Goal: Use online tool/utility: Utilize a website feature to perform a specific function

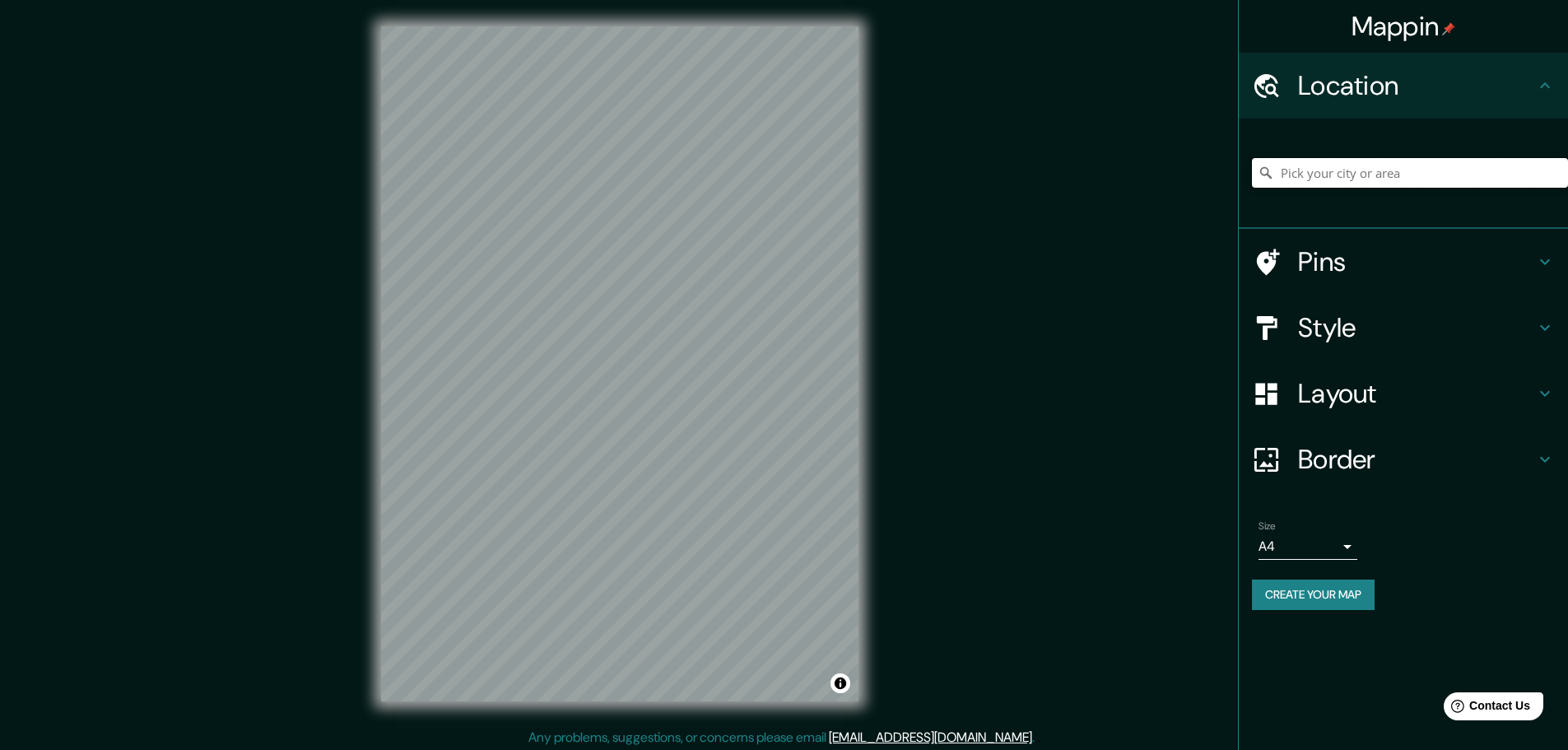
click at [1398, 178] on input "Pick your city or area" at bounding box center [1409, 173] width 316 height 30
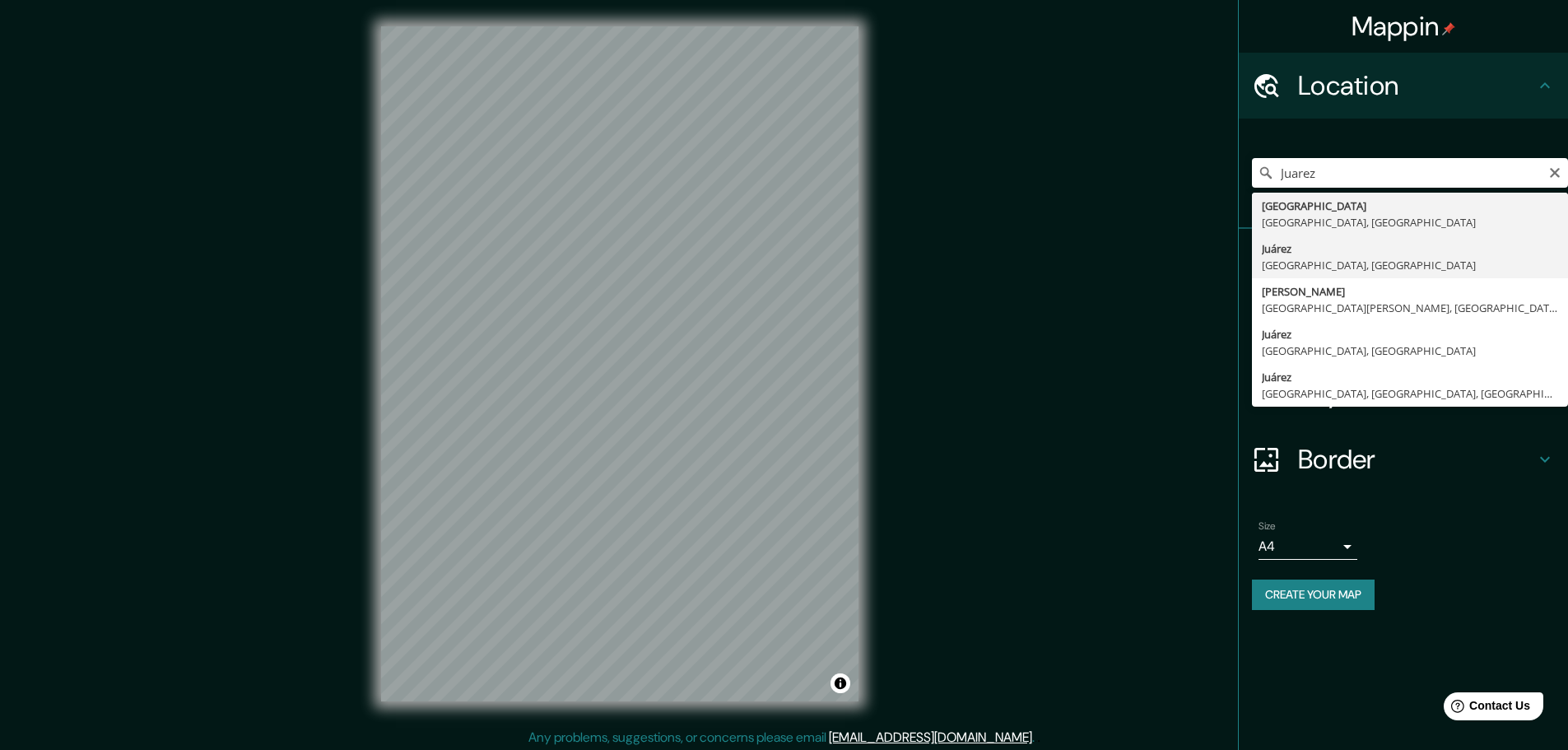
type input "Juárez, [GEOGRAPHIC_DATA], [GEOGRAPHIC_DATA]"
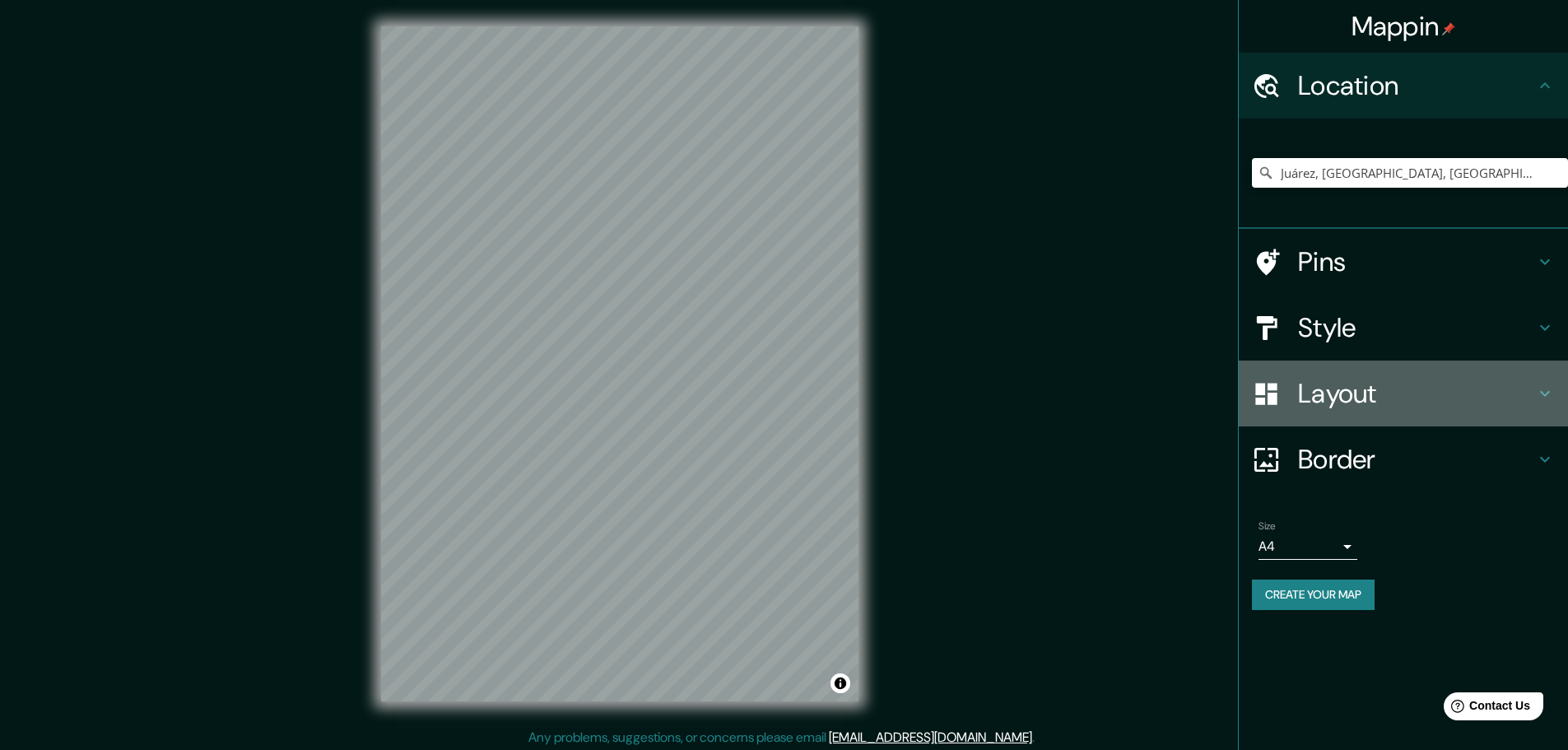
click at [1376, 379] on h4 "Layout" at bounding box center [1415, 393] width 237 height 33
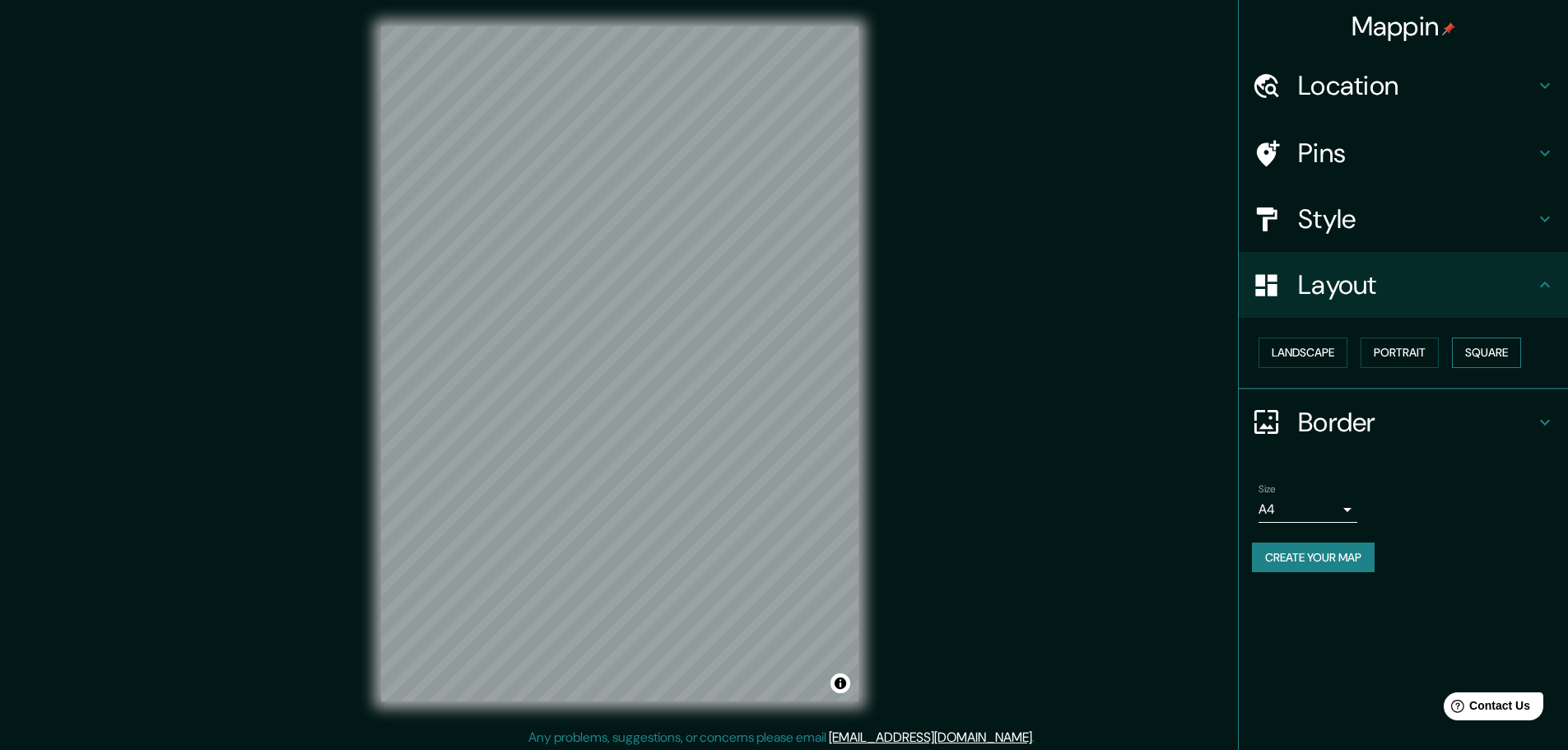
click at [1484, 344] on button "Square" at bounding box center [1485, 353] width 69 height 31
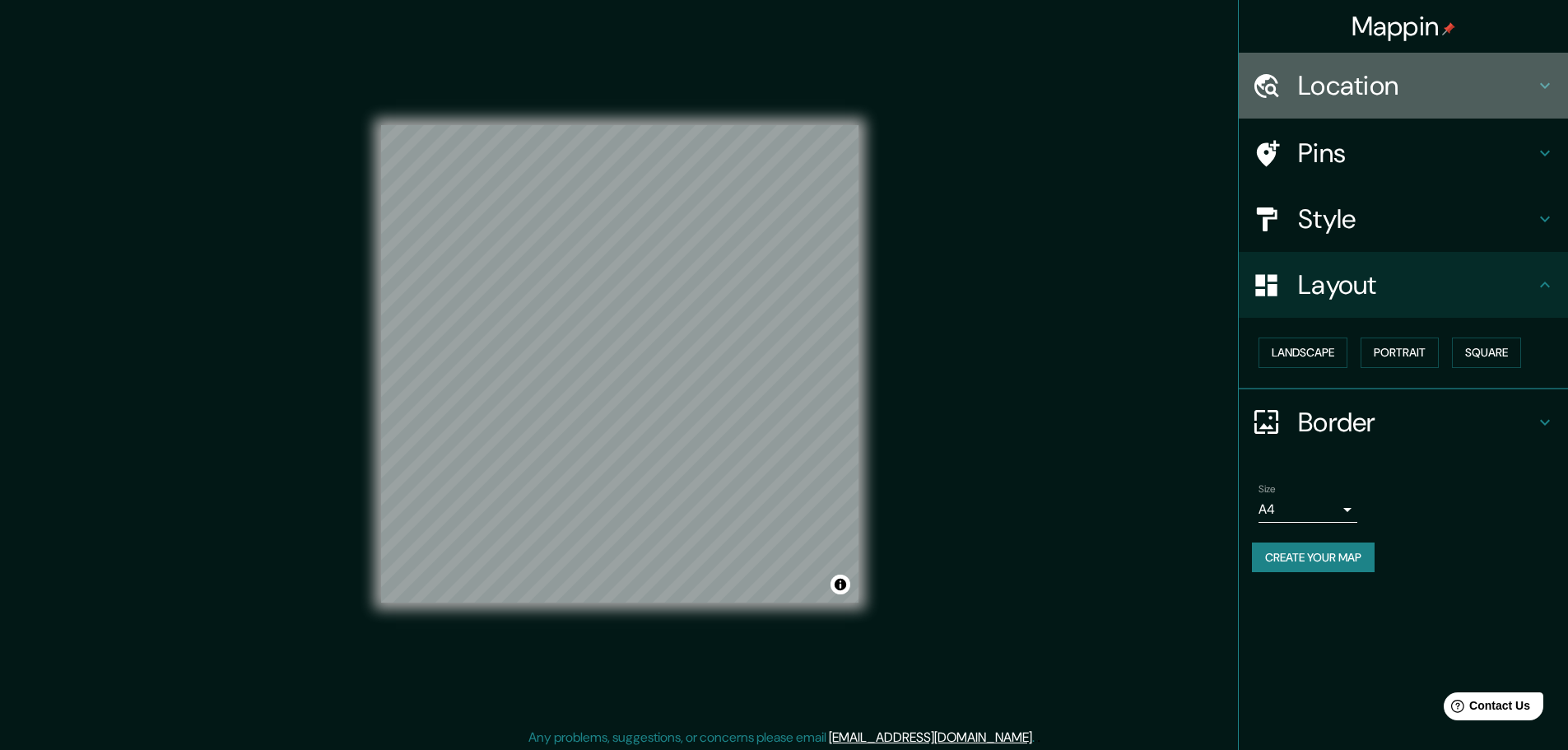
click at [1526, 92] on h4 "Location" at bounding box center [1415, 85] width 237 height 33
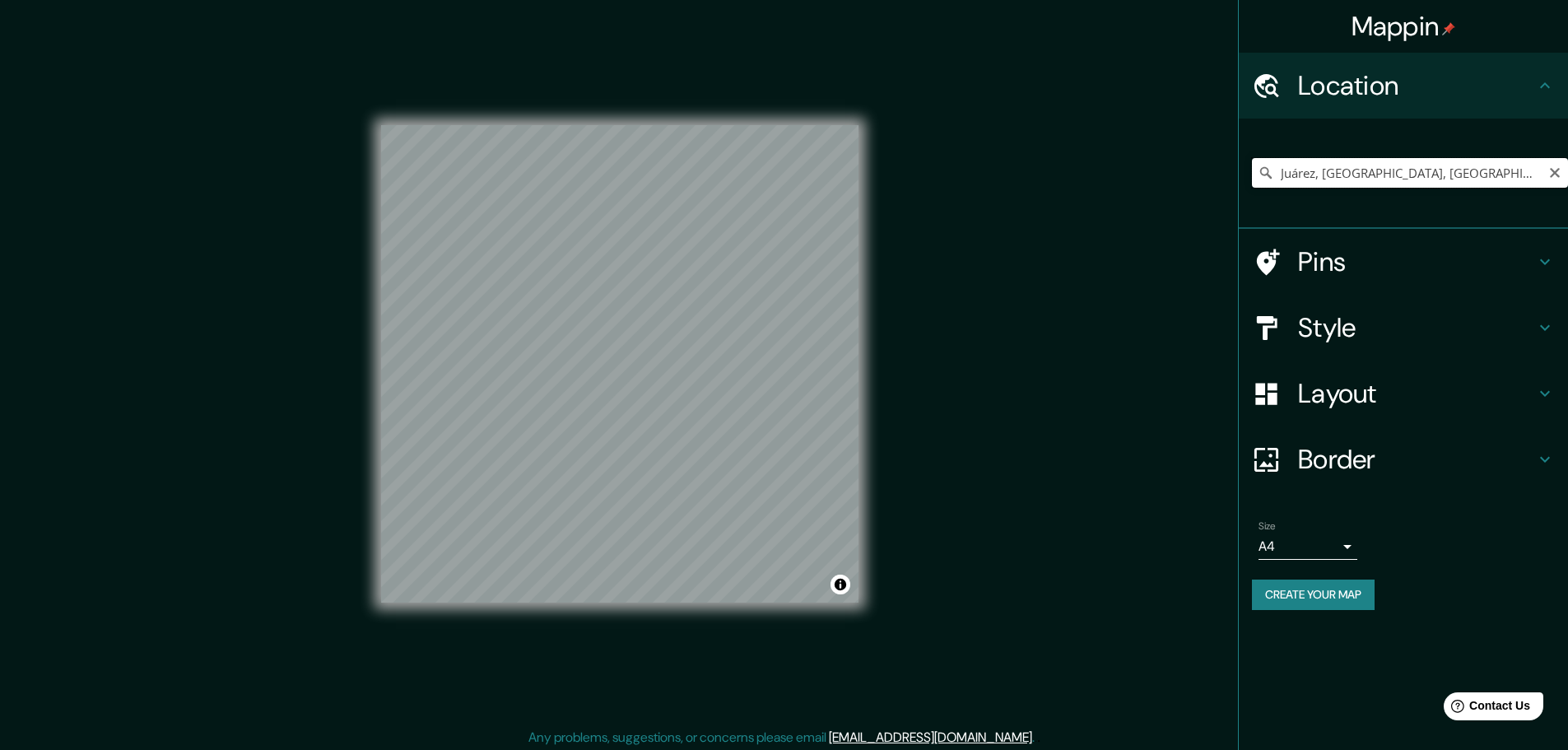
click at [1541, 174] on input "Juárez, [GEOGRAPHIC_DATA], [GEOGRAPHIC_DATA]" at bounding box center [1409, 173] width 316 height 30
click at [1558, 175] on icon "Clear" at bounding box center [1554, 173] width 13 height 13
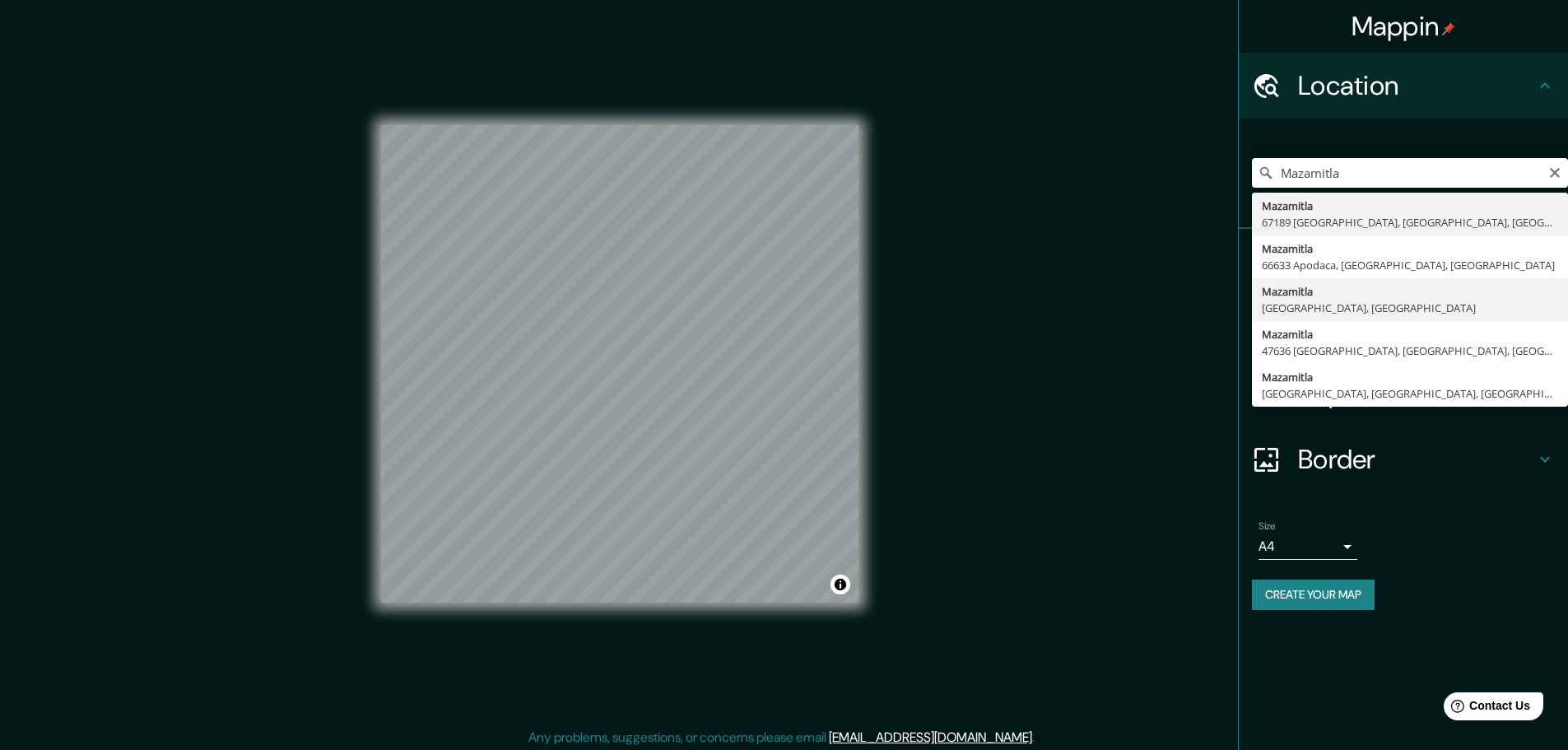
type input "Mazamitla, [GEOGRAPHIC_DATA], [GEOGRAPHIC_DATA]"
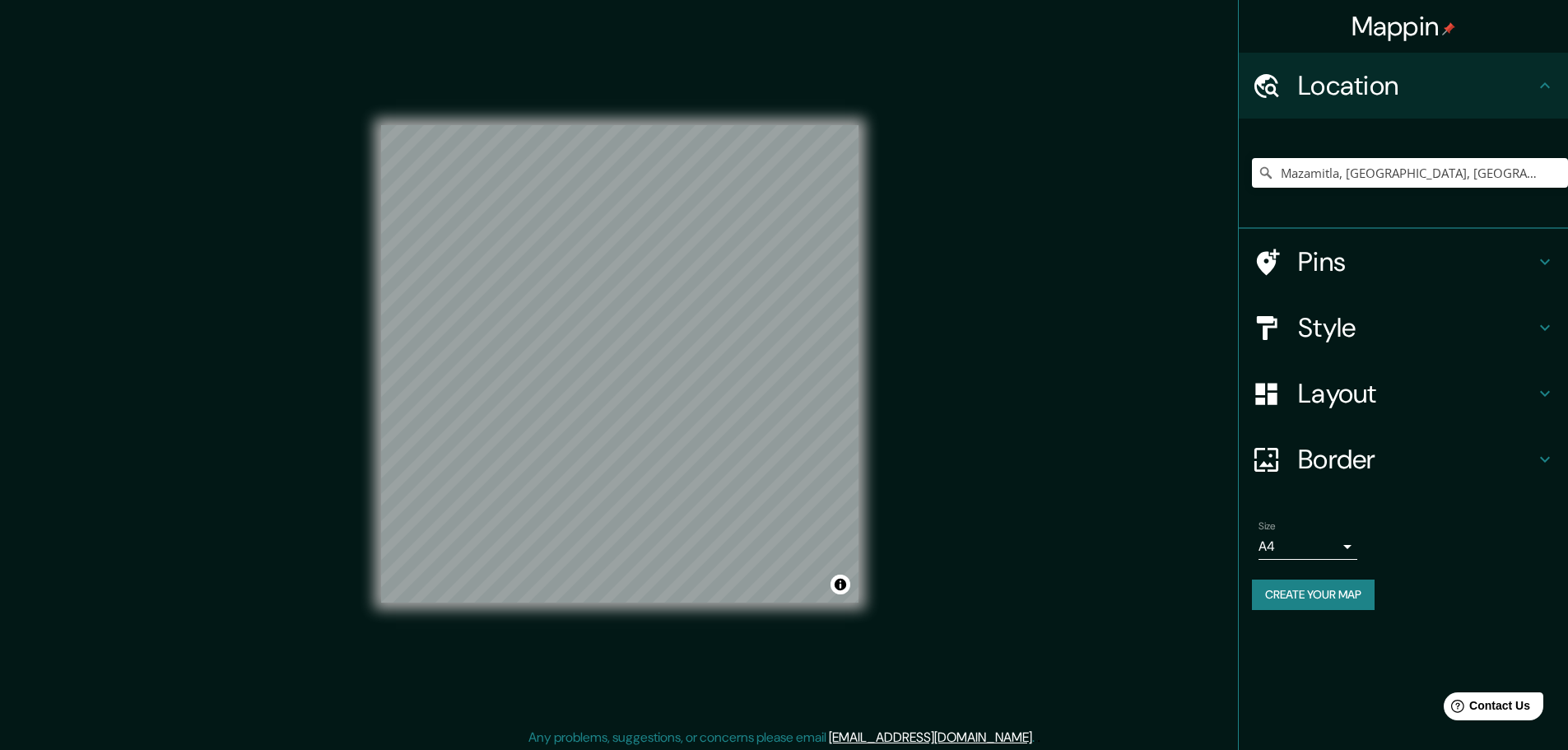
click at [1385, 399] on h4 "Layout" at bounding box center [1415, 393] width 237 height 33
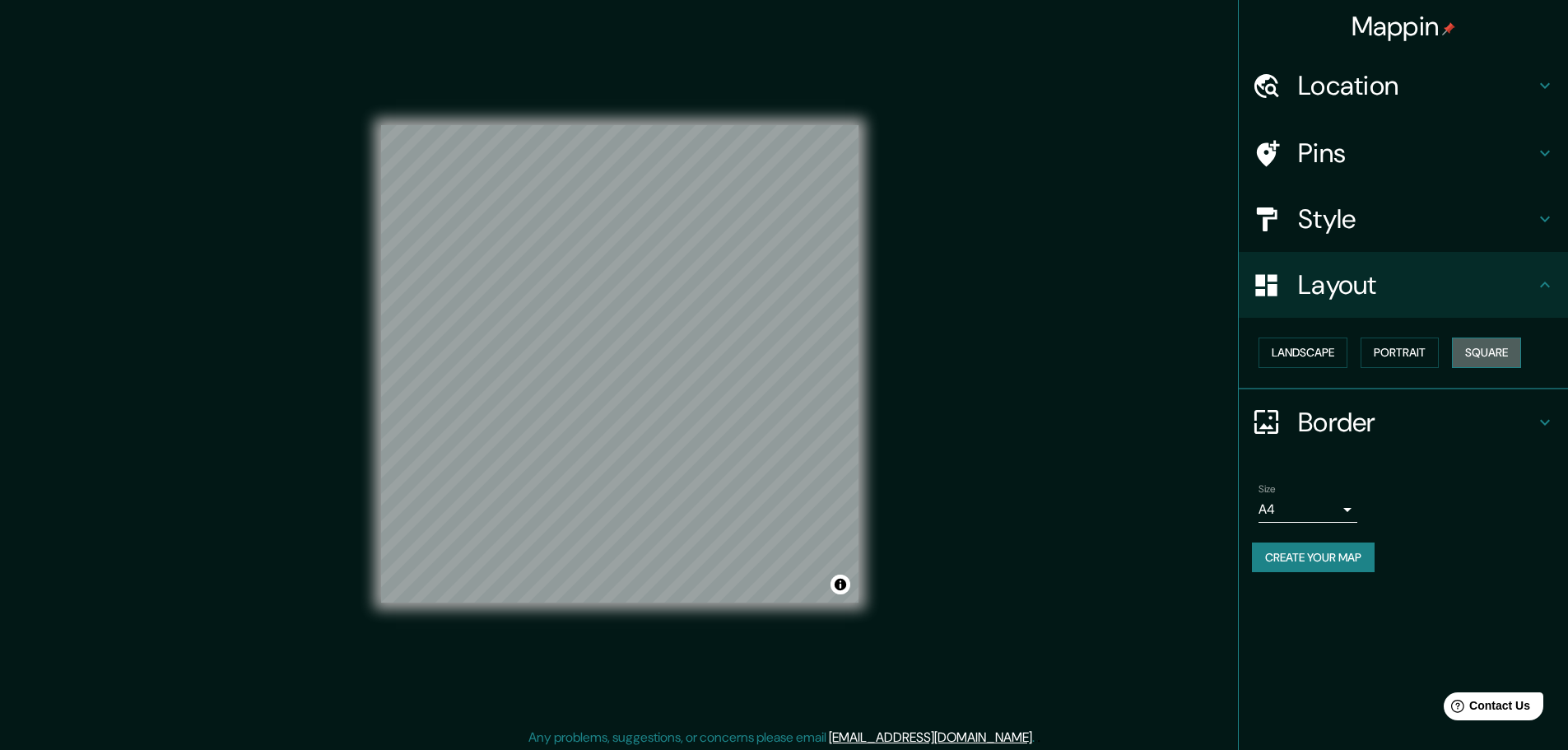
click at [1481, 357] on button "Square" at bounding box center [1485, 353] width 69 height 31
click at [1370, 92] on h4 "Location" at bounding box center [1415, 85] width 237 height 33
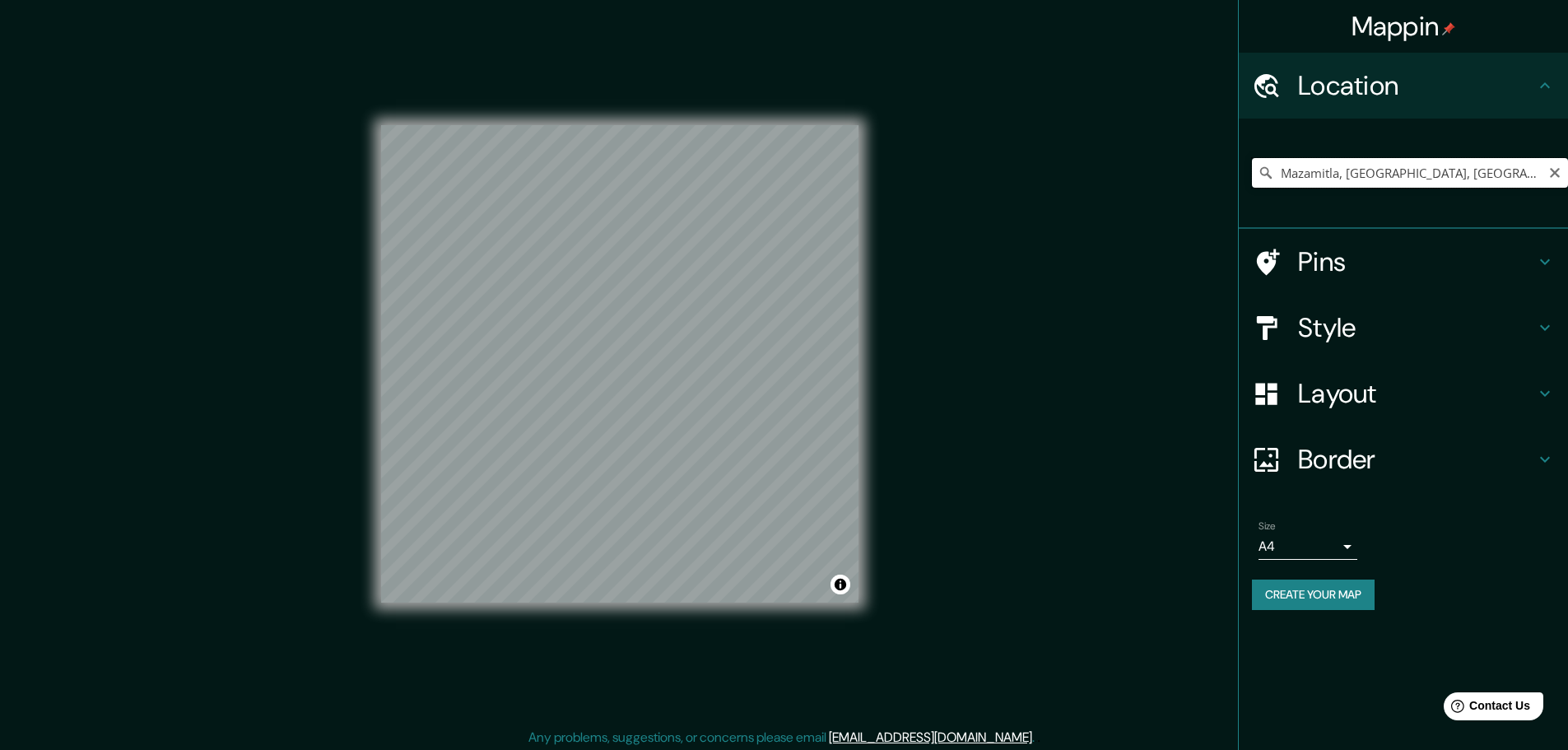
click at [1503, 176] on input "Mazamitla, [GEOGRAPHIC_DATA], [GEOGRAPHIC_DATA]" at bounding box center [1409, 173] width 316 height 30
click at [1552, 172] on icon "Clear" at bounding box center [1554, 173] width 13 height 13
type input "[PERSON_NAME][GEOGRAPHIC_DATA][PERSON_NAME], [GEOGRAPHIC_DATA], [GEOGRAPHIC_DAT…"
click at [1551, 171] on icon "Clear" at bounding box center [1554, 173] width 10 height 10
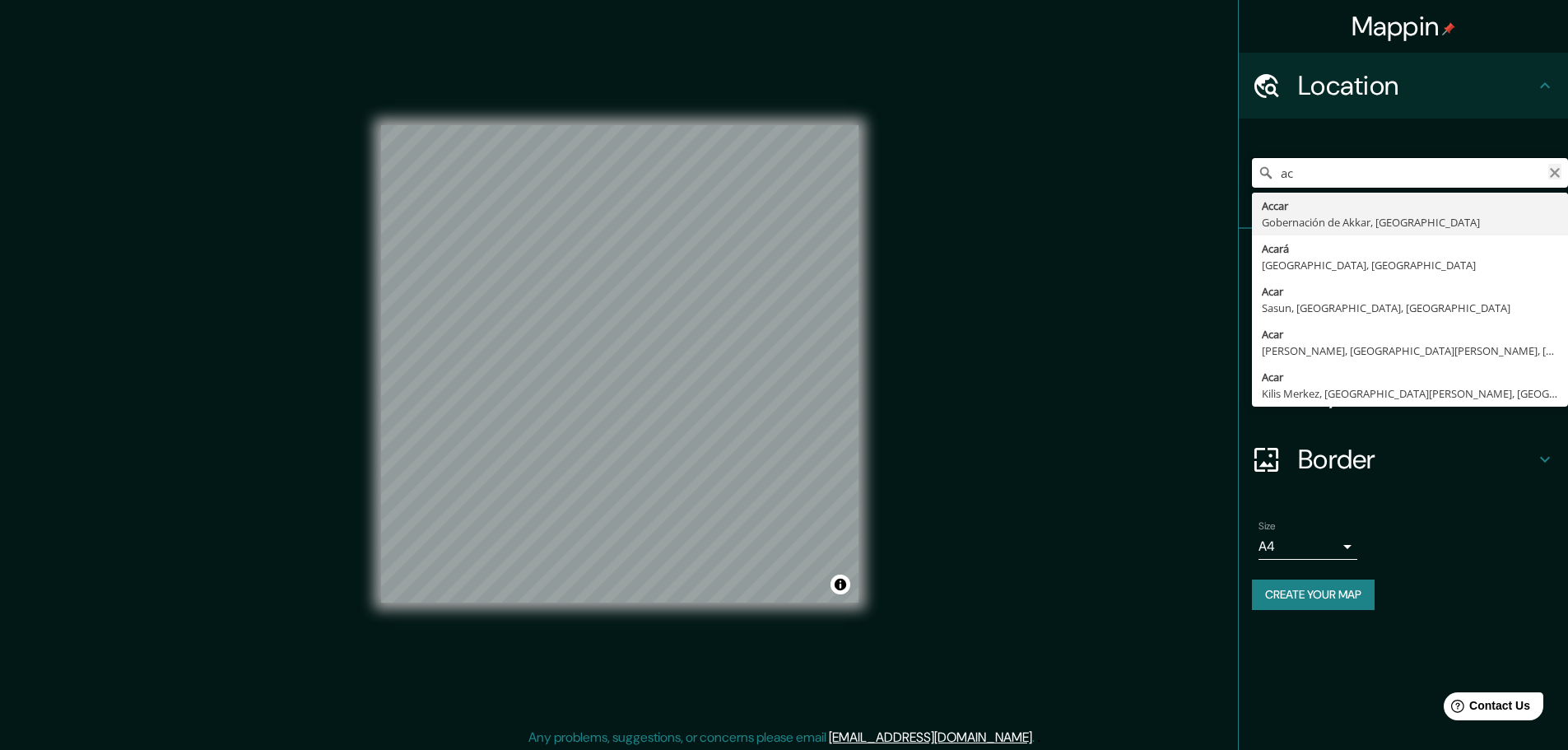
type input "a"
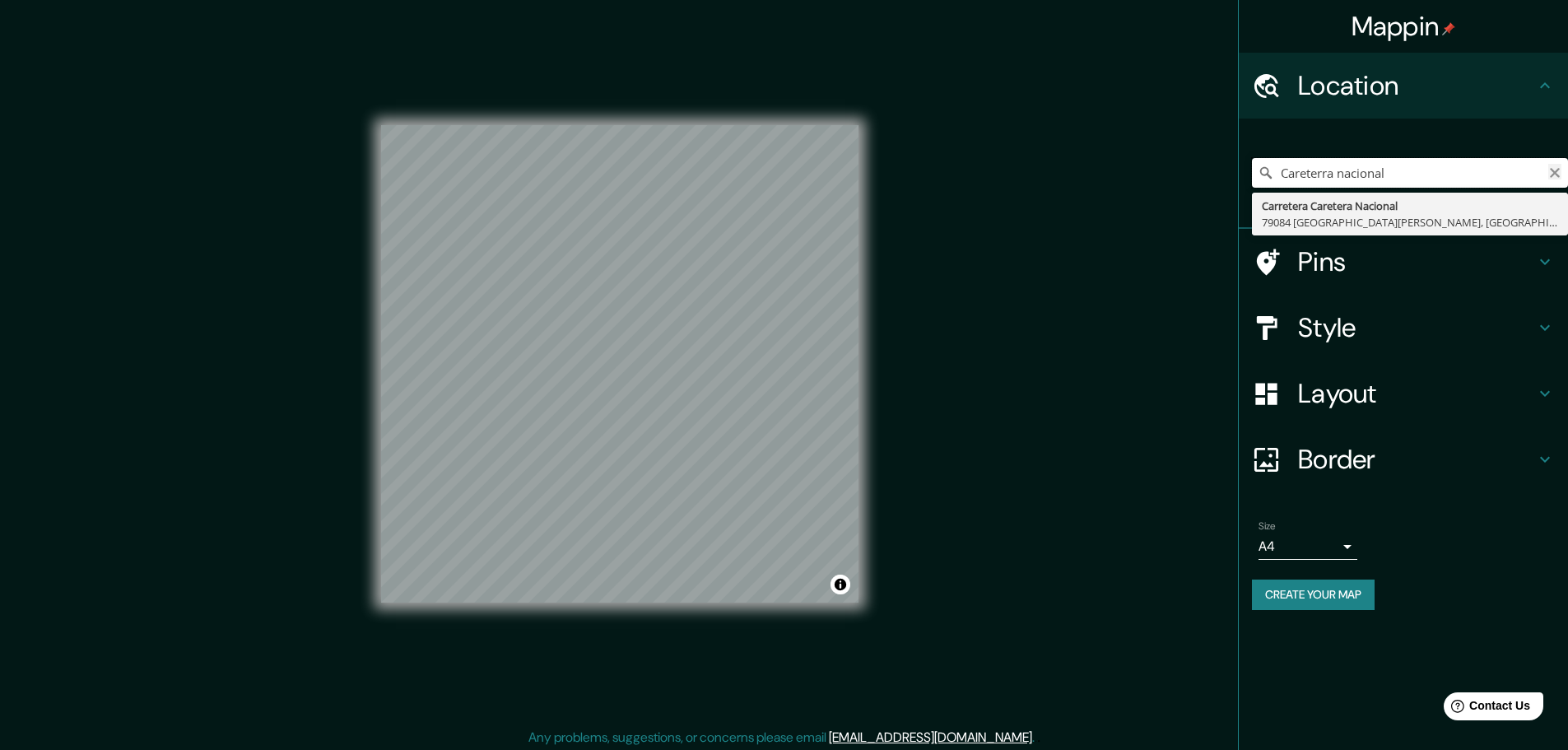
type input "Careterra nacional"
click at [1551, 170] on icon "Clear" at bounding box center [1554, 173] width 10 height 10
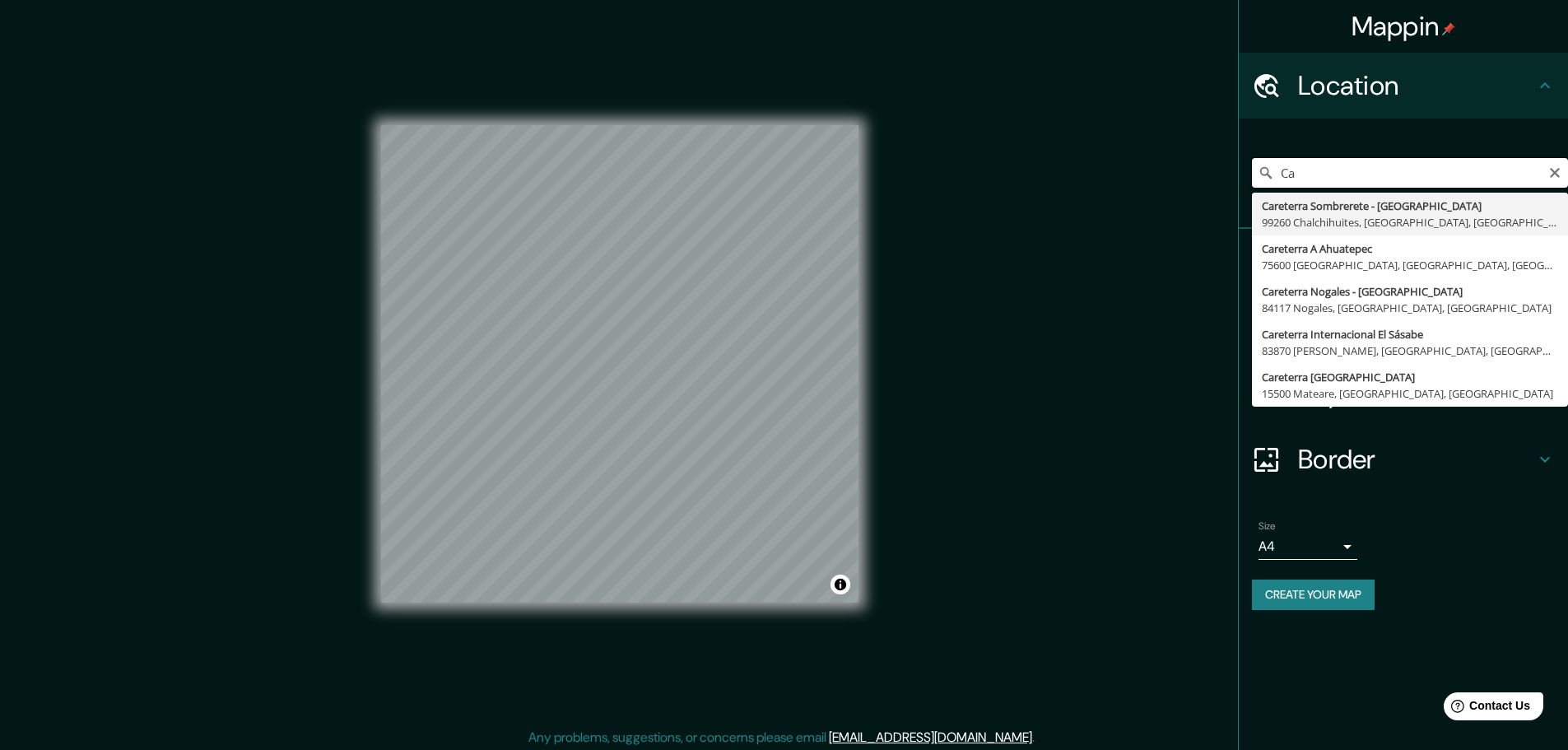
type input "C"
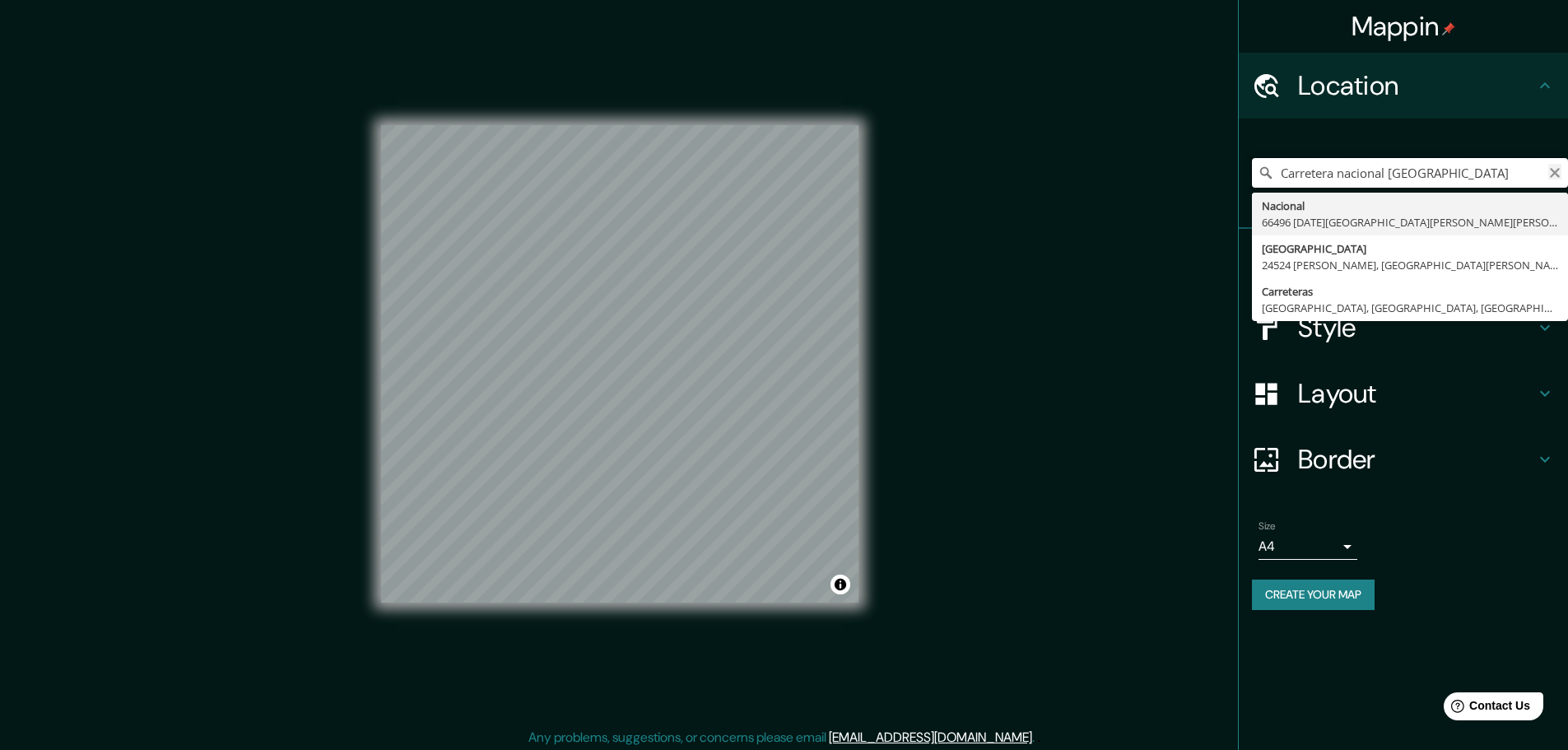
type input "Carretera nacional [GEOGRAPHIC_DATA]"
click at [1554, 174] on icon "Clear" at bounding box center [1554, 173] width 10 height 10
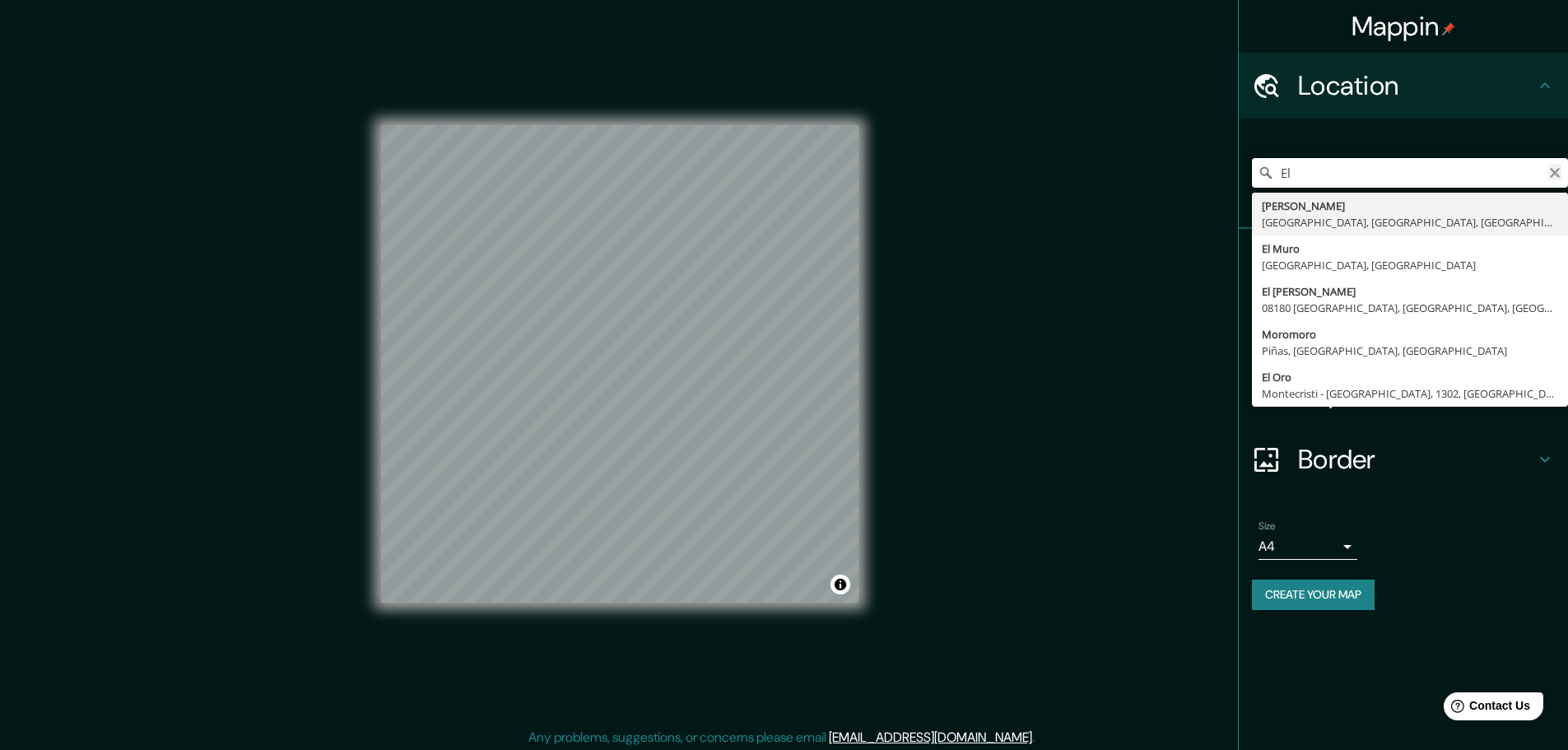
type input "E"
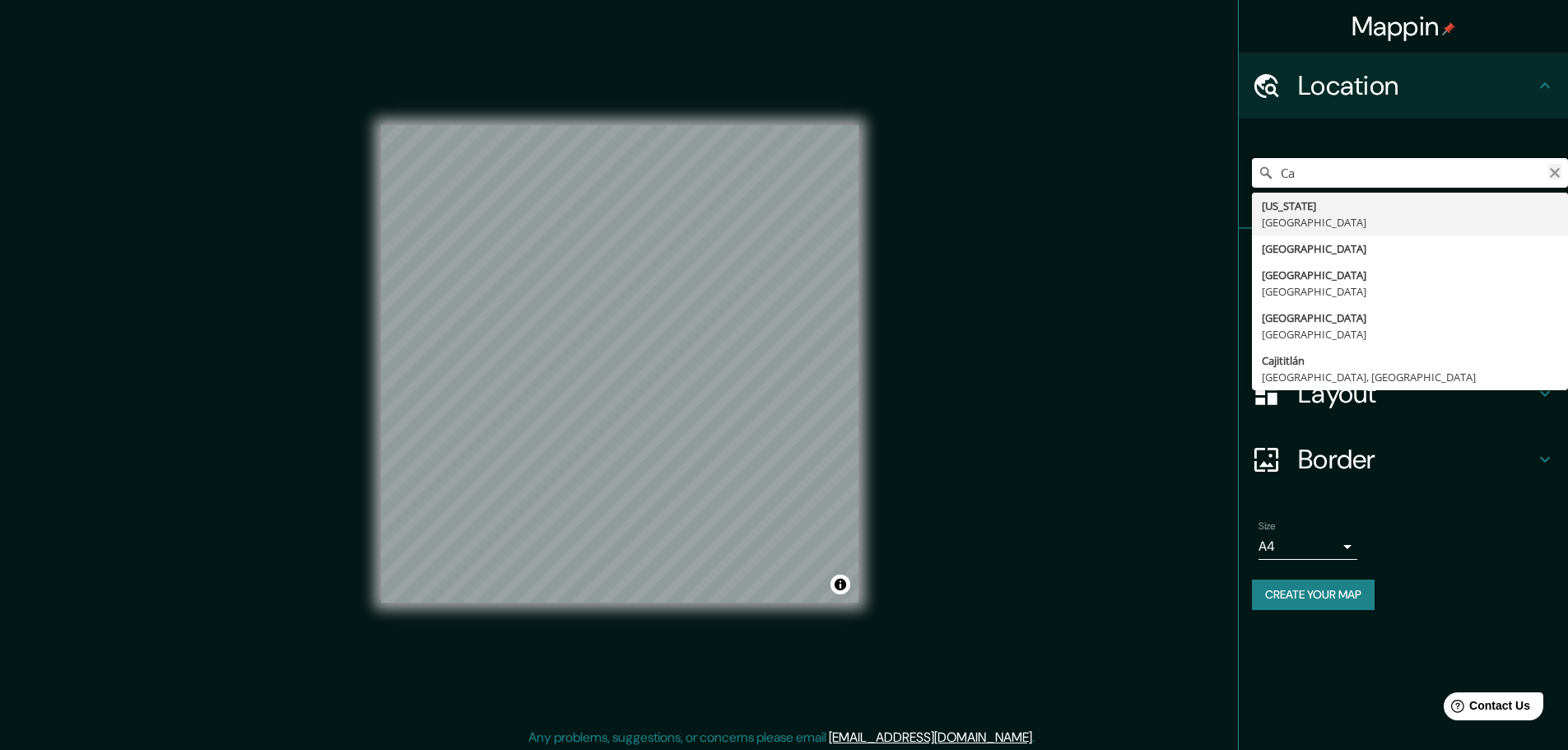
type input "C"
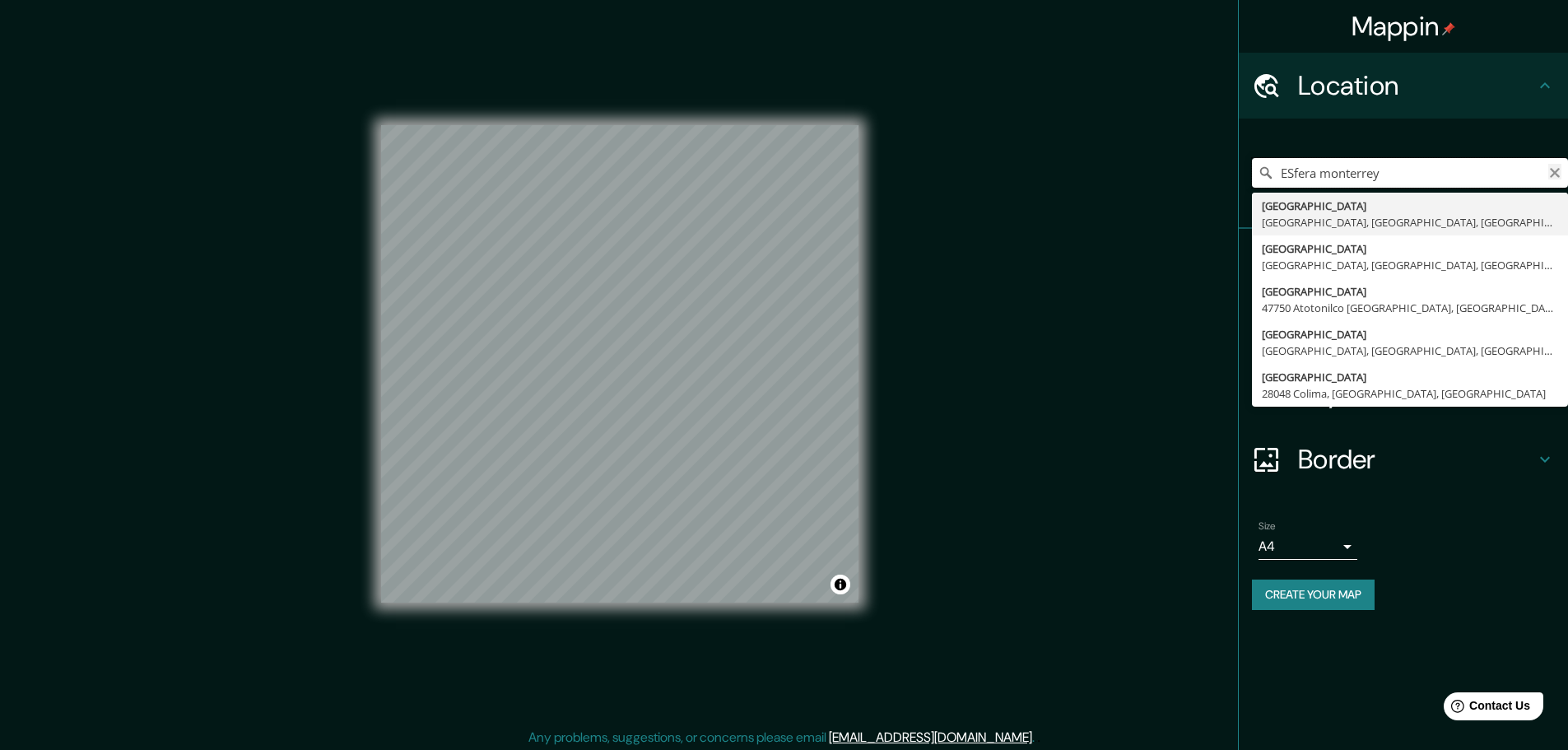
type input "ESfera monterrey"
click at [1553, 169] on icon "Clear" at bounding box center [1554, 173] width 13 height 13
type input "[GEOGRAPHIC_DATA], [GEOGRAPHIC_DATA], [GEOGRAPHIC_DATA]"
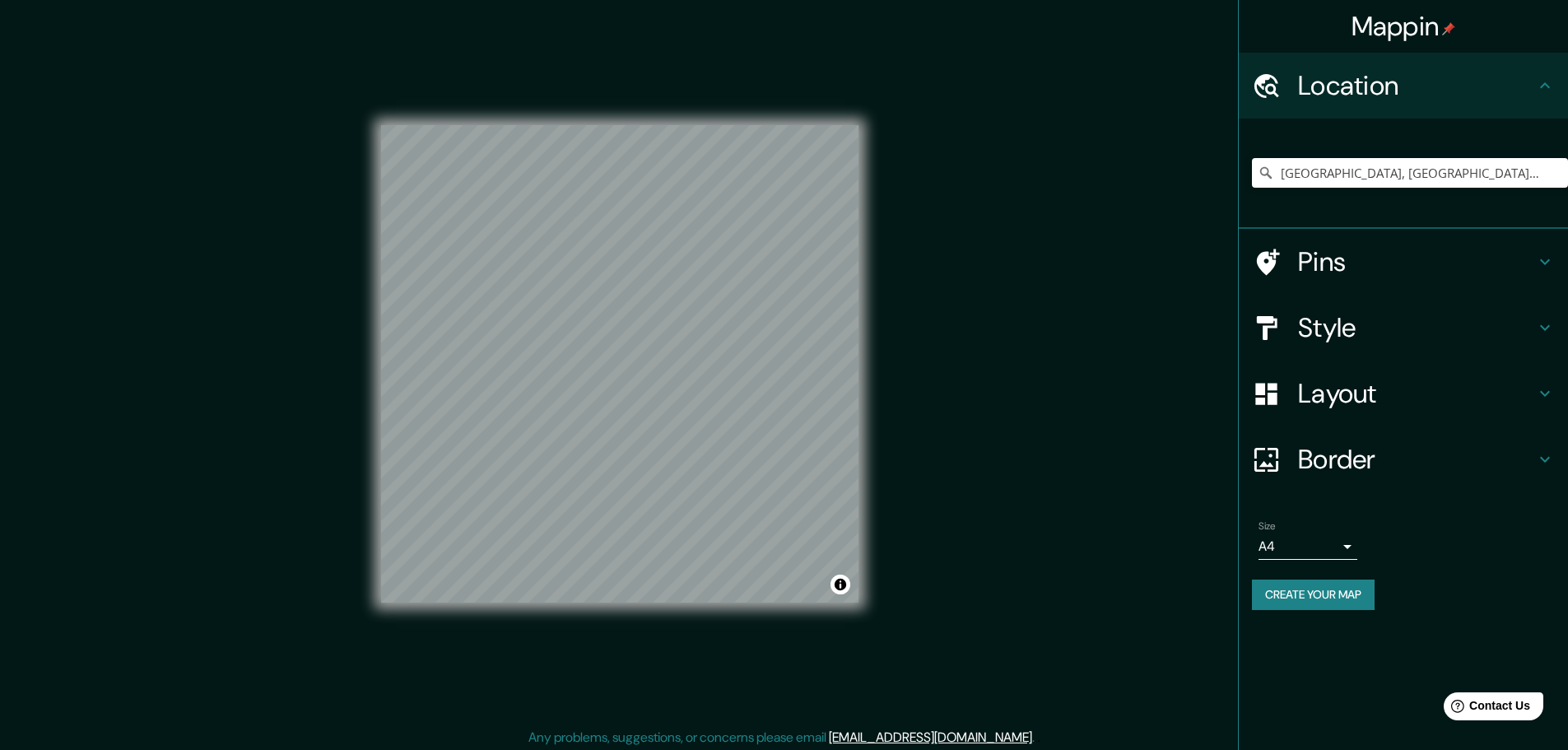
click at [1409, 377] on h4 "Layout" at bounding box center [1415, 393] width 237 height 33
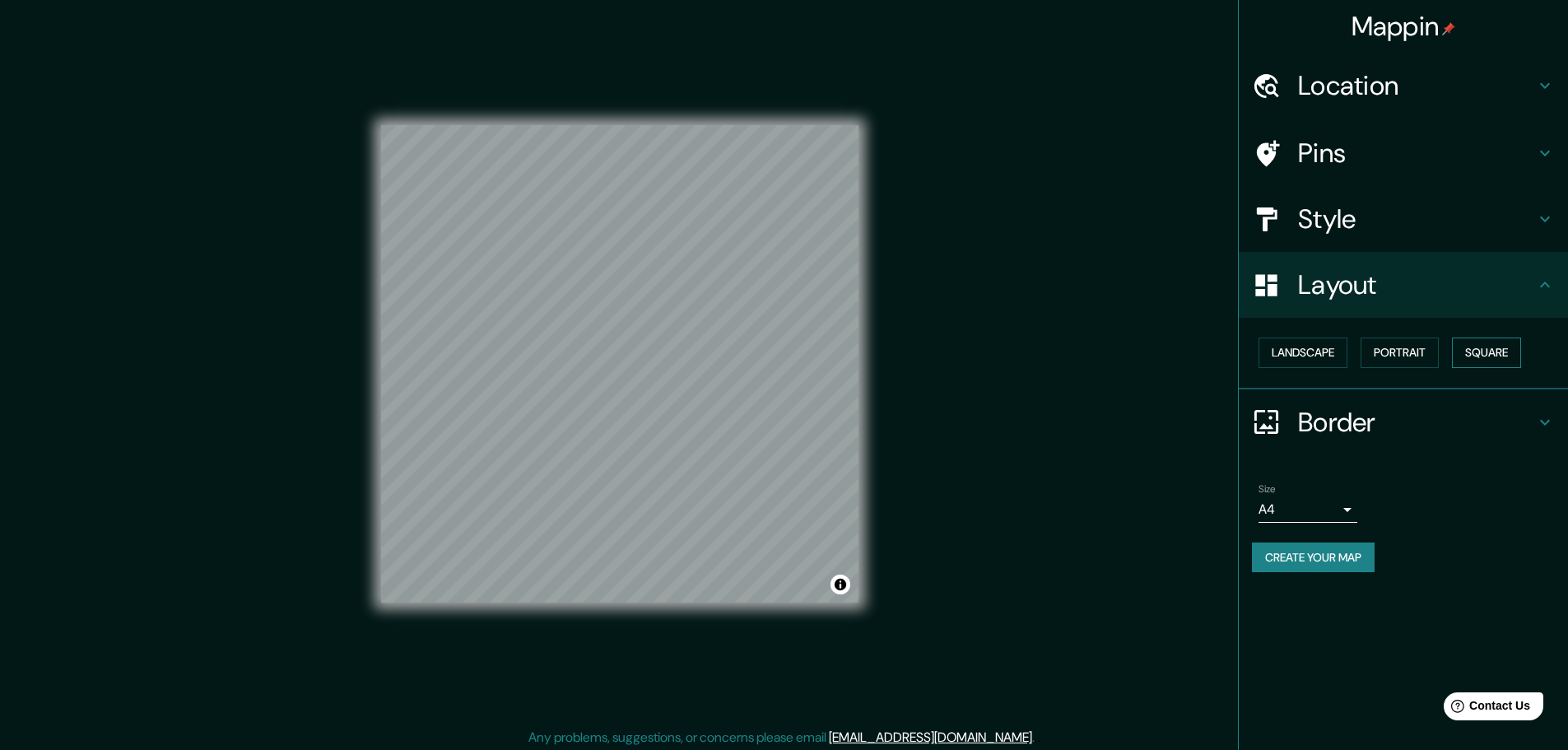
click at [1496, 349] on button "Square" at bounding box center [1485, 353] width 69 height 31
click at [805, 38] on div "© Mapbox © OpenStreetMap Improve this map" at bounding box center [620, 364] width 477 height 675
click at [667, 18] on div "© Mapbox © OpenStreetMap Improve this map" at bounding box center [619, 364] width 530 height 728
click at [335, 45] on div "Mappin Location [GEOGRAPHIC_DATA], [GEOGRAPHIC_DATA], [GEOGRAPHIC_DATA] Pins St…" at bounding box center [784, 376] width 1568 height 754
